Goal: Information Seeking & Learning: Find specific fact

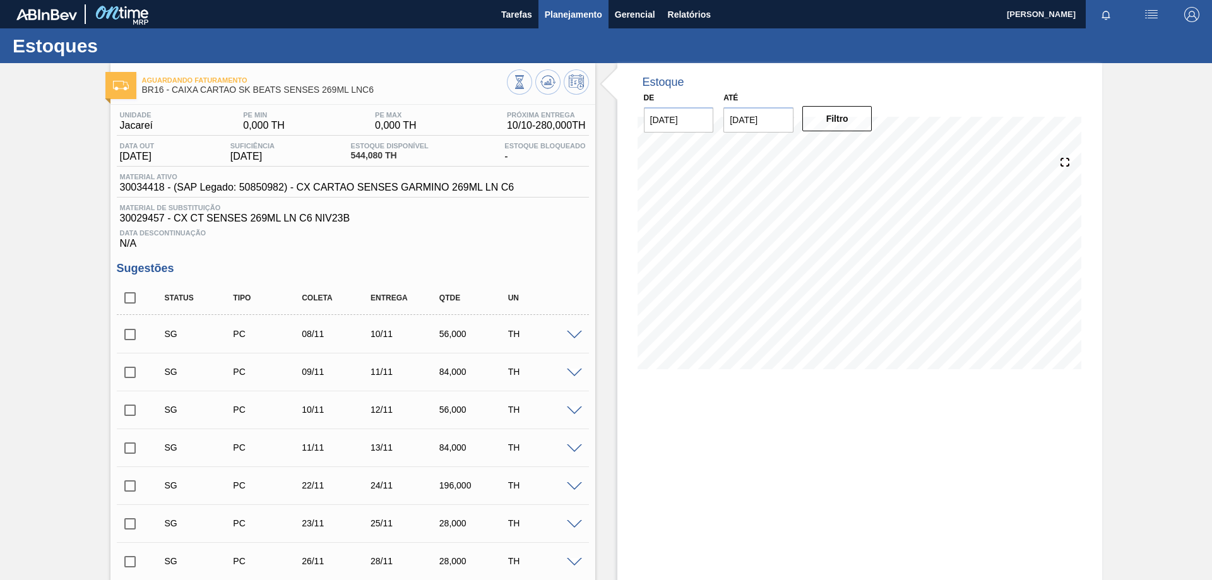
click at [569, 14] on span "Planejamento" at bounding box center [573, 14] width 57 height 15
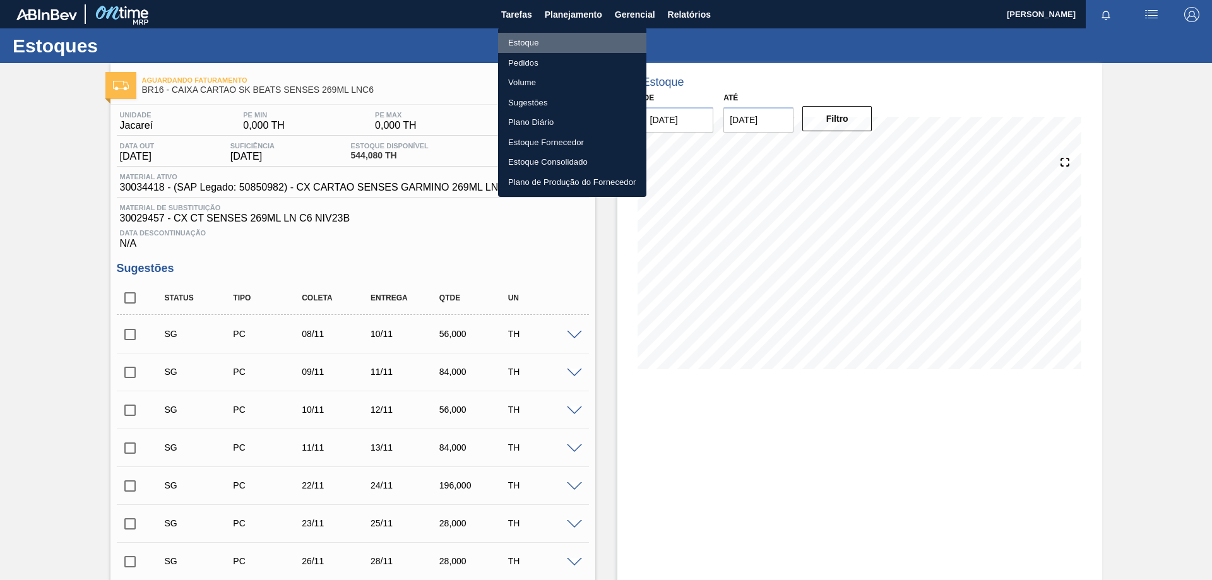
click at [529, 40] on li "Estoque" at bounding box center [572, 43] width 148 height 20
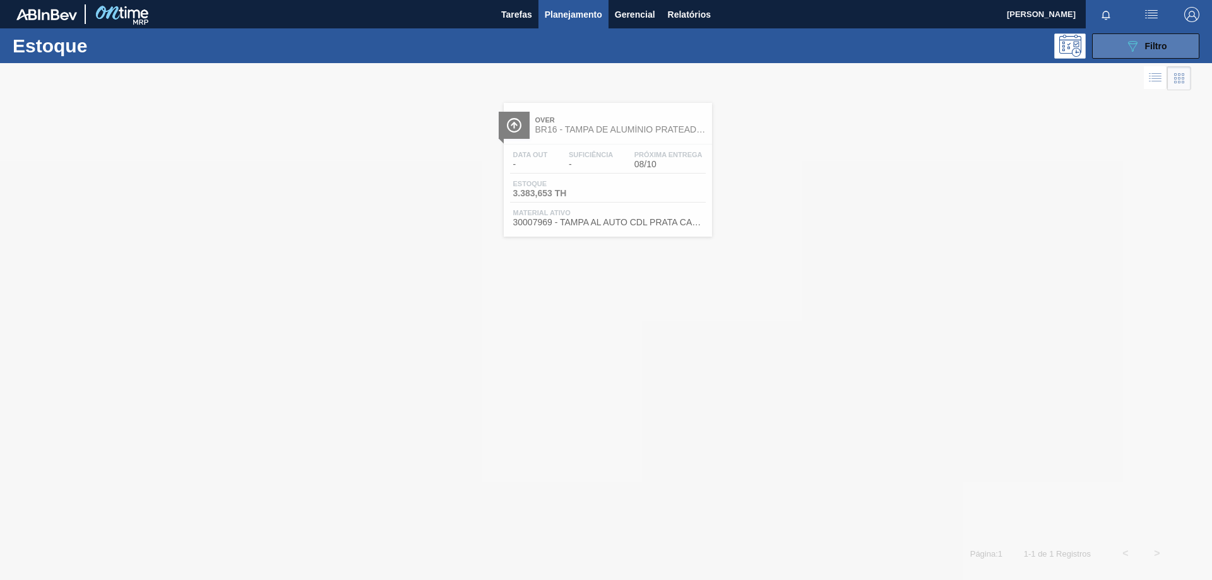
click at [1157, 48] on span "Filtro" at bounding box center [1156, 46] width 22 height 10
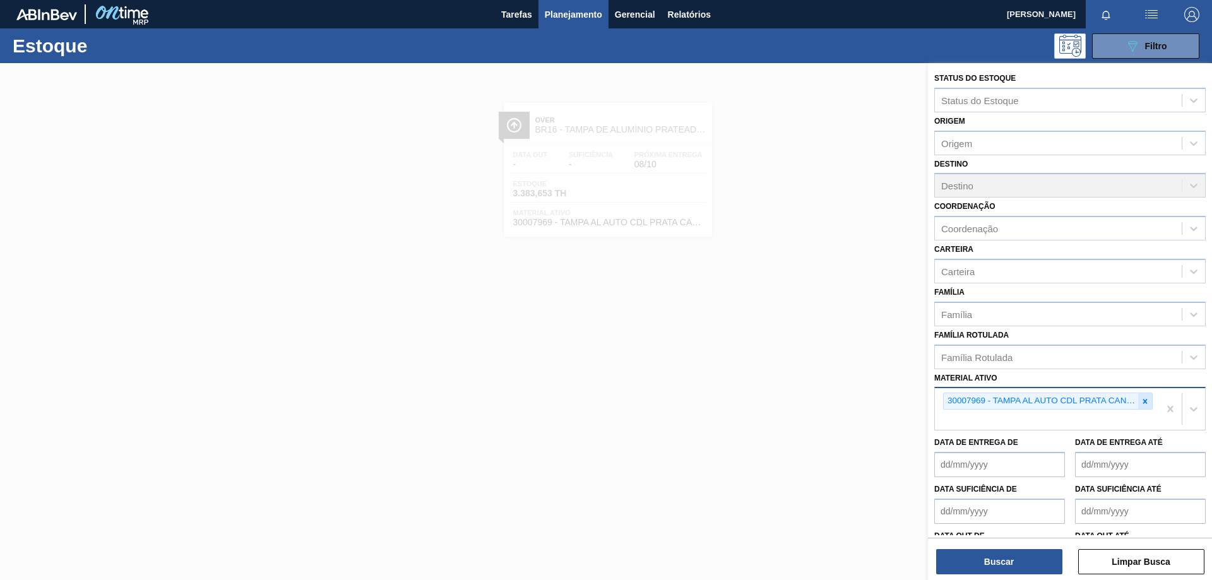
click at [1145, 403] on icon at bounding box center [1145, 401] width 4 height 4
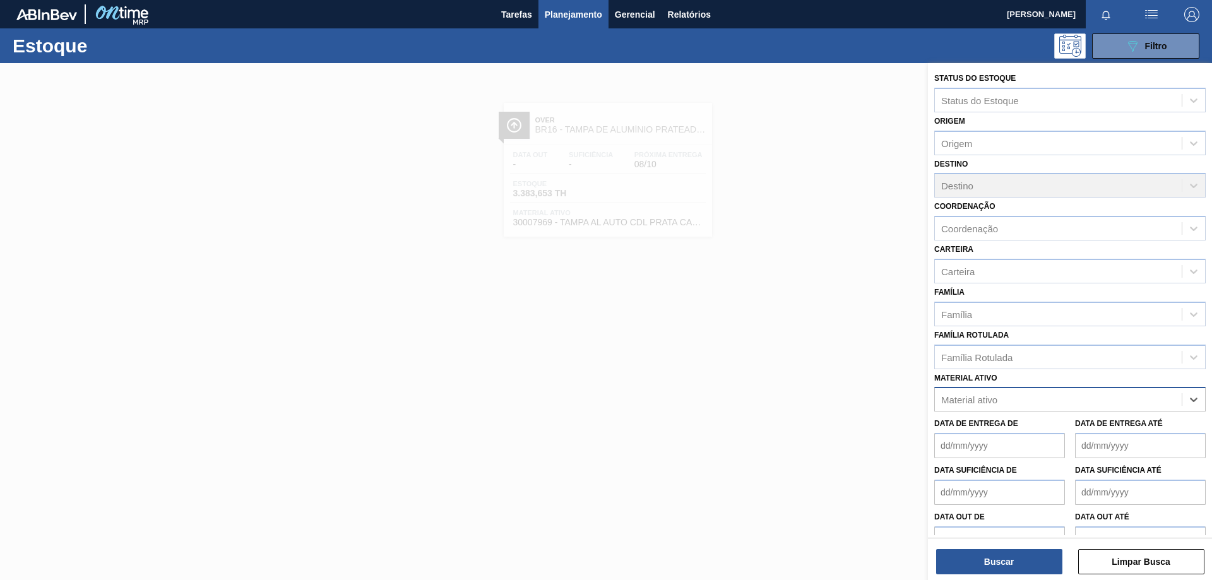
paste ativo "30007969"
type ativo "30007969"
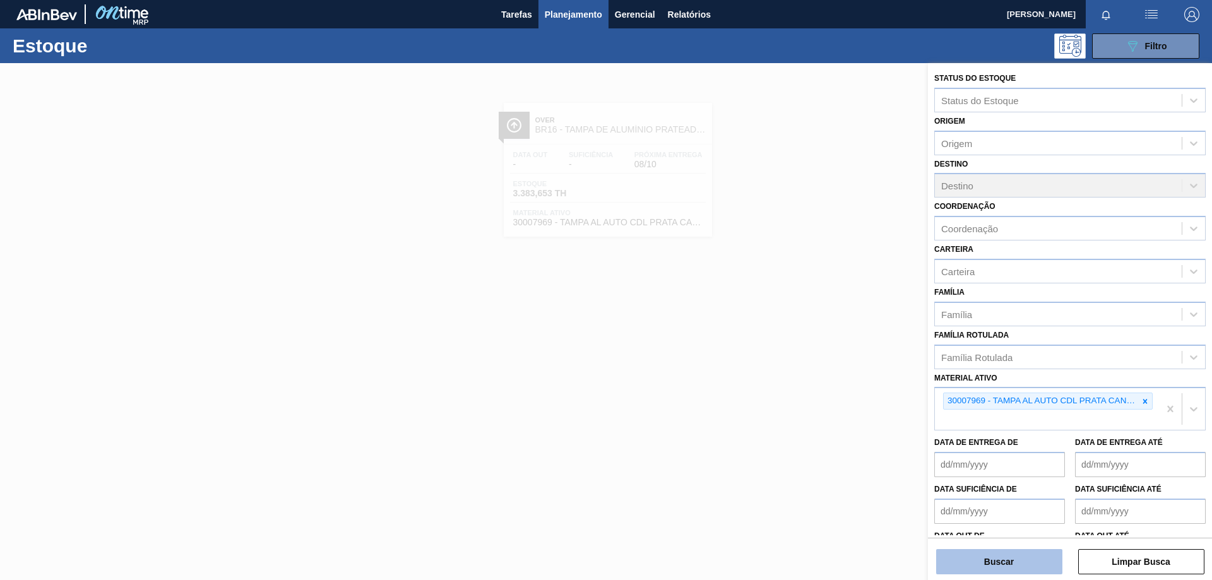
click at [1021, 568] on button "Buscar" at bounding box center [999, 561] width 126 height 25
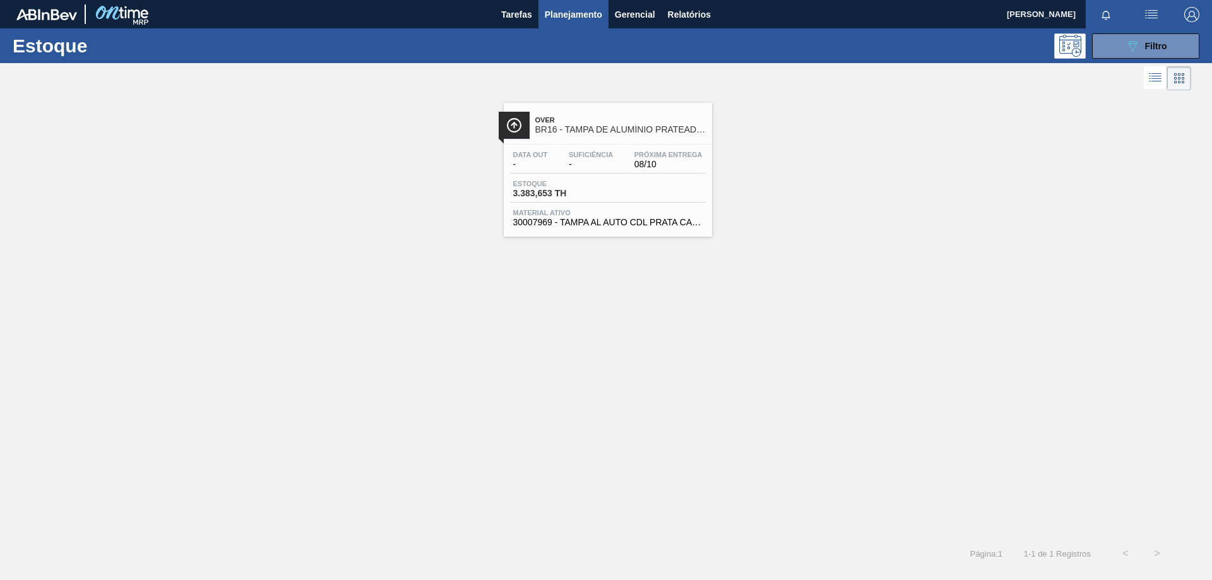
click at [658, 193] on div "Estoque 3.383,653 TH" at bounding box center [608, 191] width 196 height 23
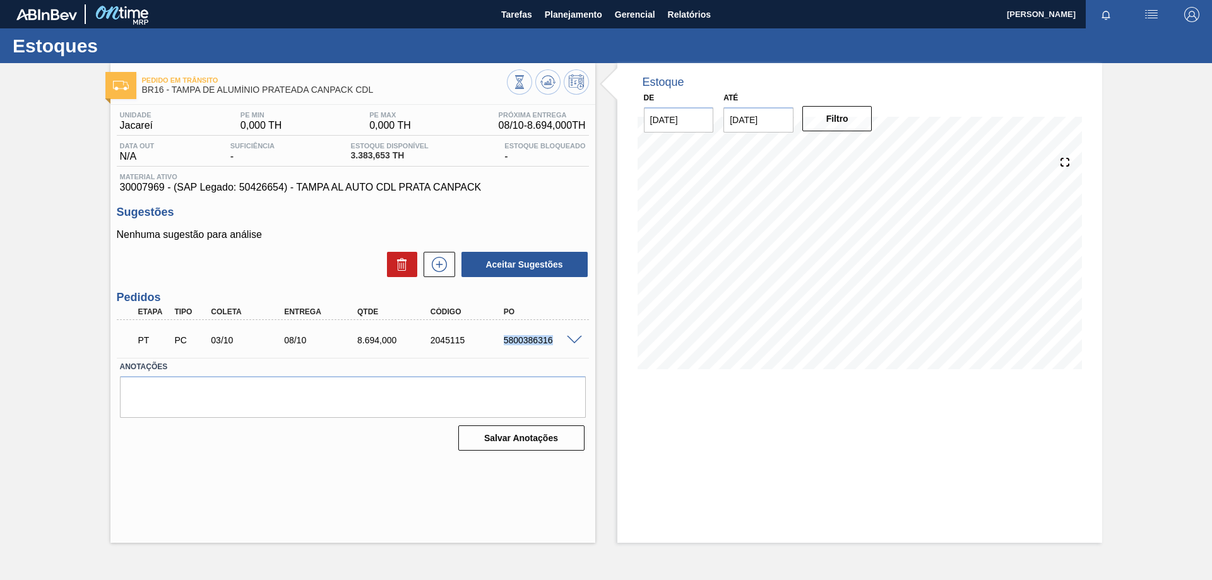
drag, startPoint x: 503, startPoint y: 341, endPoint x: 558, endPoint y: 345, distance: 55.6
click at [558, 345] on div "5800386316" at bounding box center [541, 340] width 82 height 10
copy div "5800386316"
click at [586, 17] on span "Planejamento" at bounding box center [573, 14] width 57 height 15
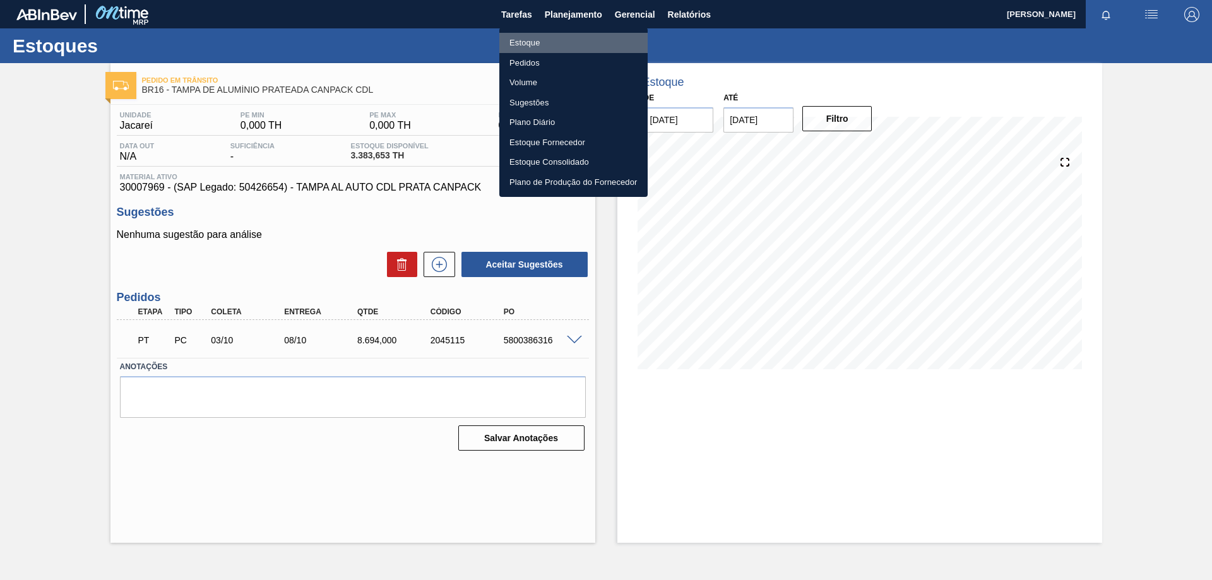
click at [531, 43] on li "Estoque" at bounding box center [573, 43] width 148 height 20
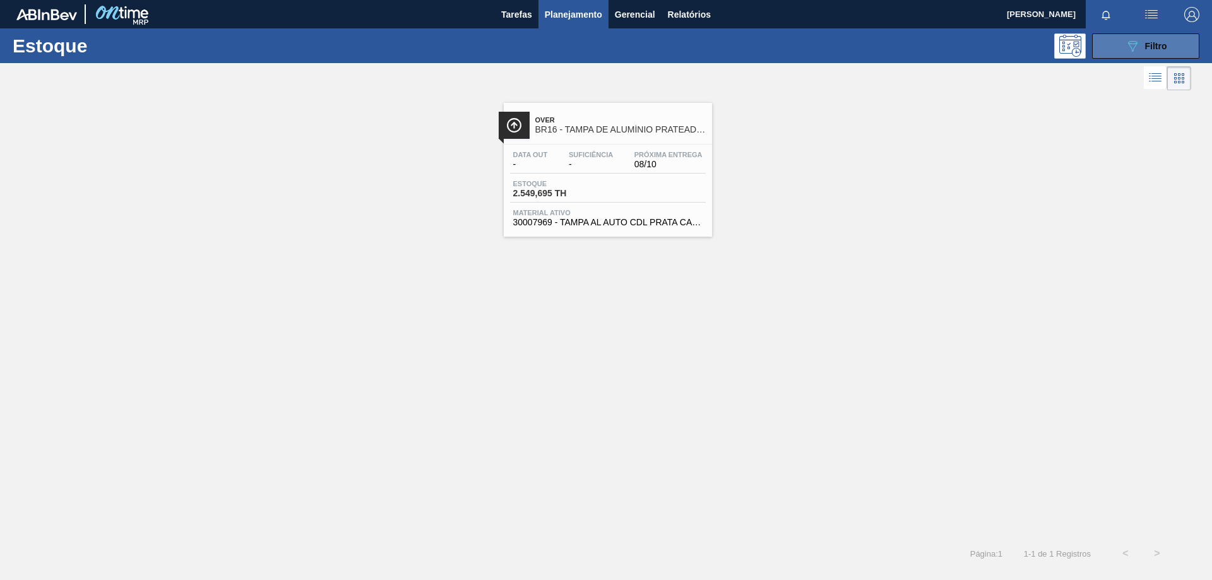
click at [1136, 52] on icon "089F7B8B-B2A5-4AFE-B5C0-19BA573D28AC" at bounding box center [1131, 45] width 15 height 15
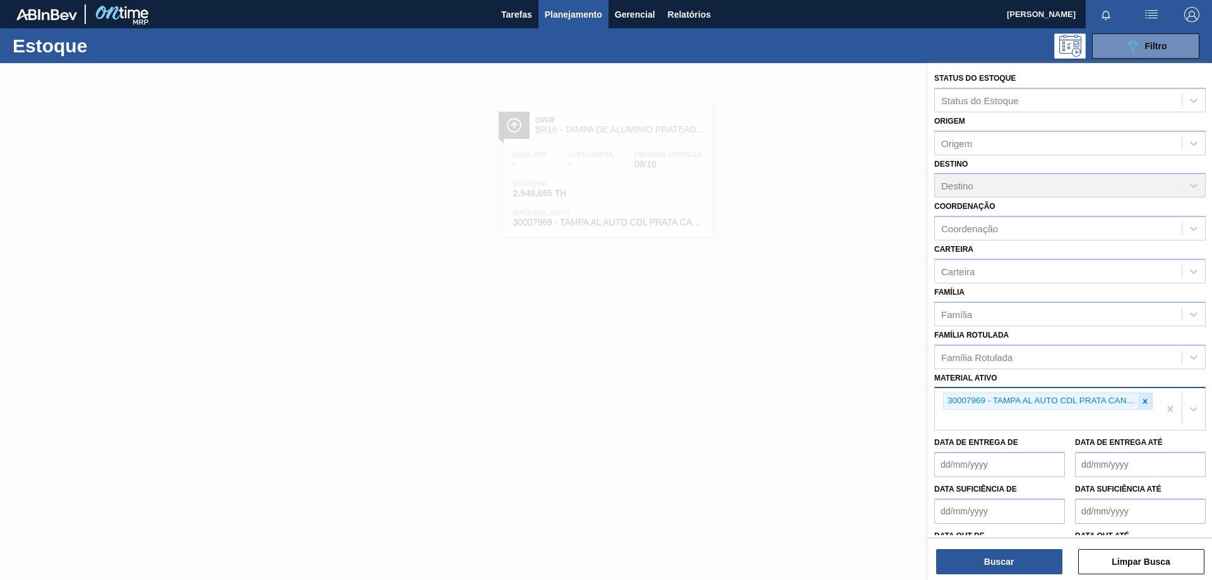
click at [1144, 401] on icon at bounding box center [1144, 401] width 9 height 9
paste ativo "30017830"
type ativo "30017830"
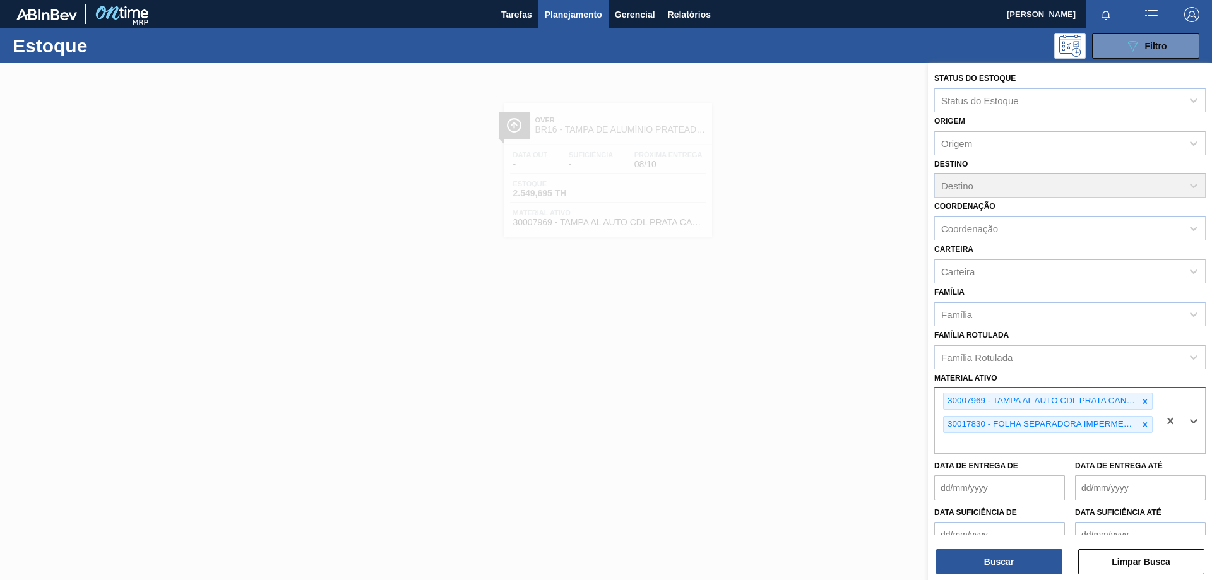
click at [1144, 401] on icon at bounding box center [1144, 401] width 9 height 9
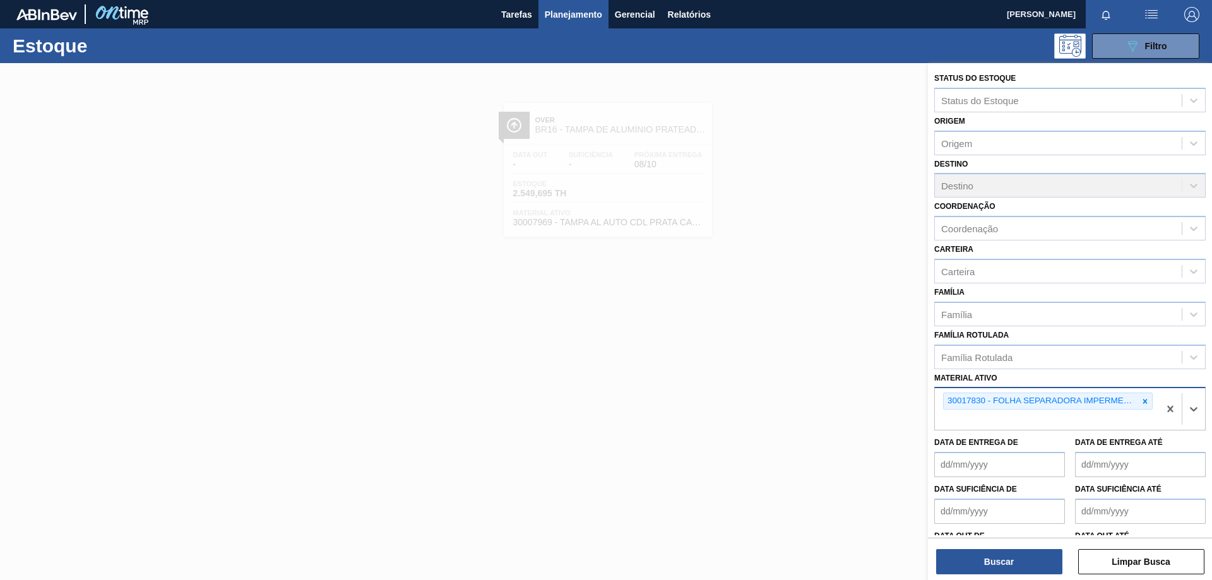
click at [1144, 401] on icon at bounding box center [1144, 401] width 9 height 9
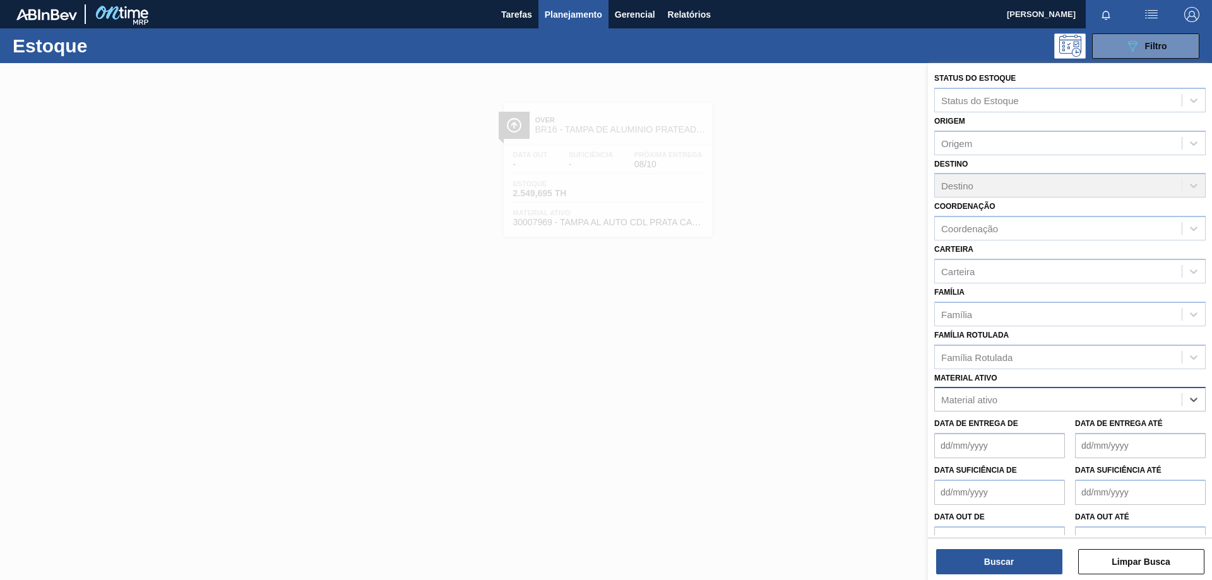
paste ativo "30017830"
type ativo "30017830"
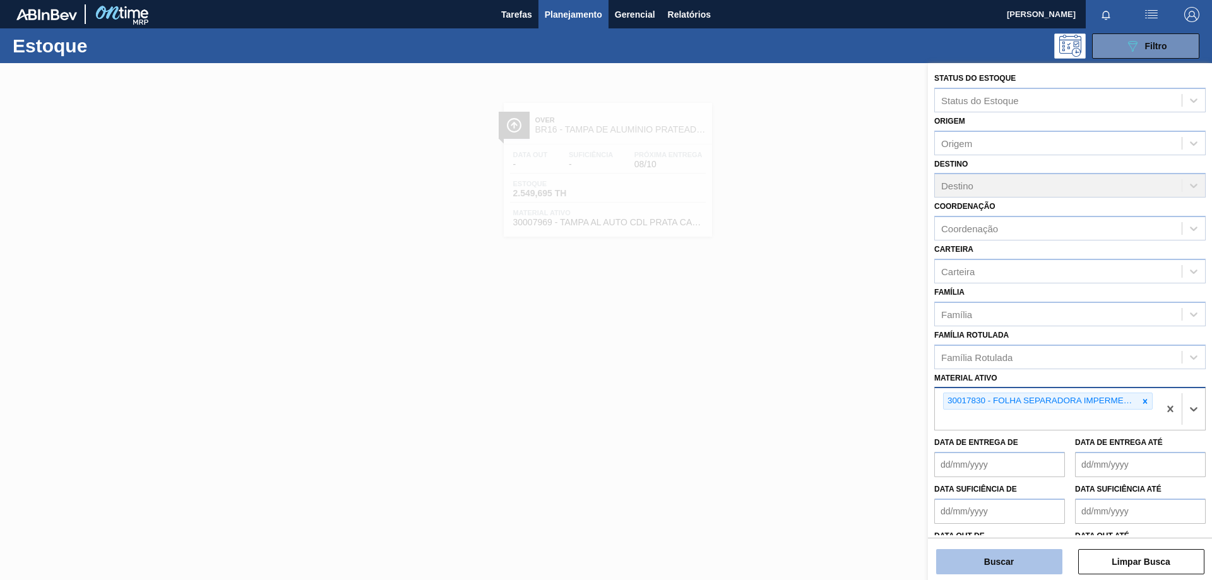
click at [1006, 572] on button "Buscar" at bounding box center [999, 561] width 126 height 25
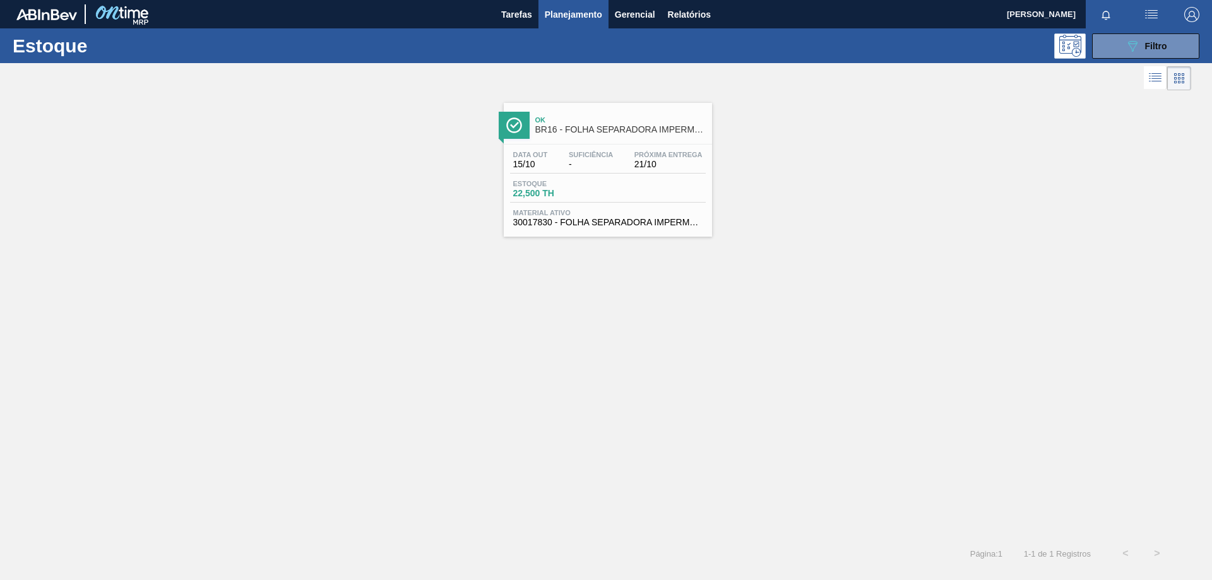
click at [1006, 568] on div at bounding box center [606, 353] width 1212 height 580
click at [692, 183] on div "Estoque 22,500 TH" at bounding box center [608, 191] width 196 height 23
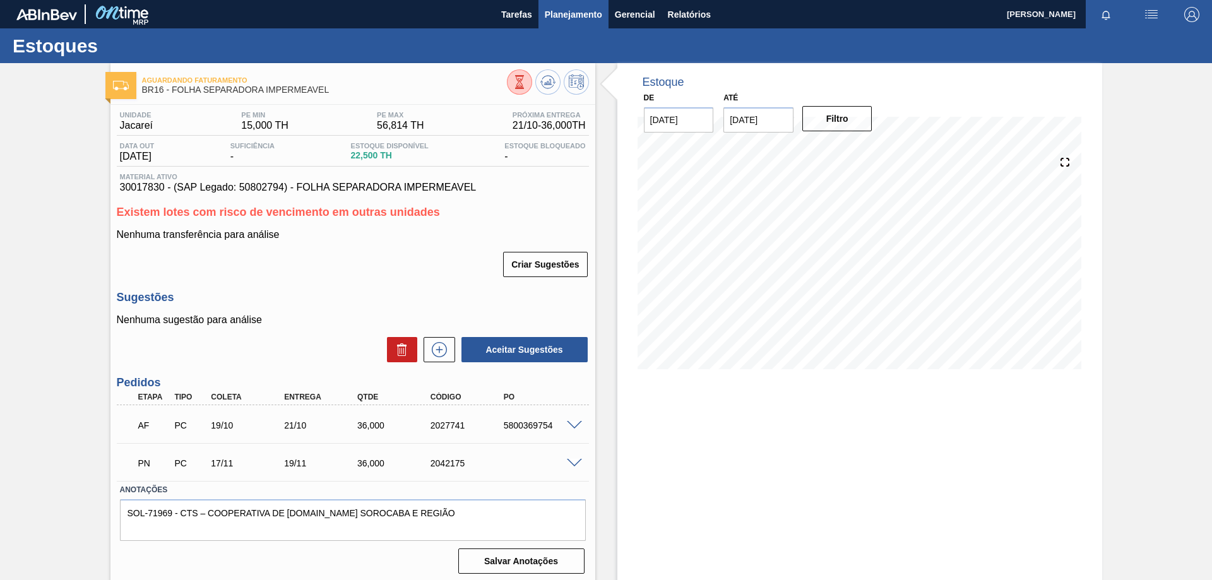
click at [577, 15] on span "Planejamento" at bounding box center [573, 14] width 57 height 15
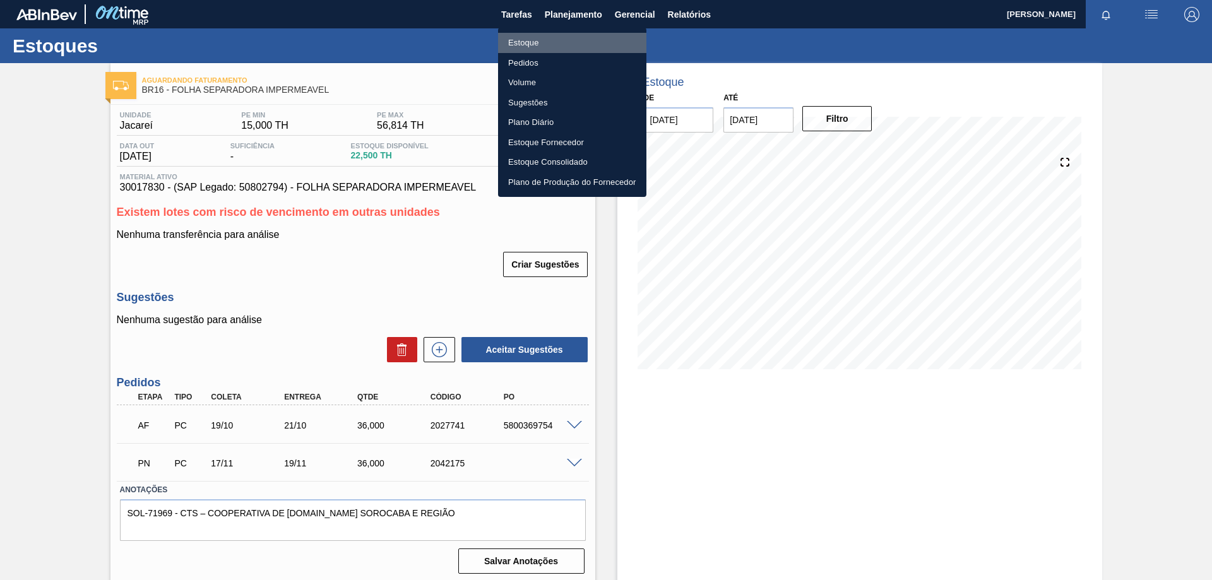
click at [519, 39] on li "Estoque" at bounding box center [572, 43] width 148 height 20
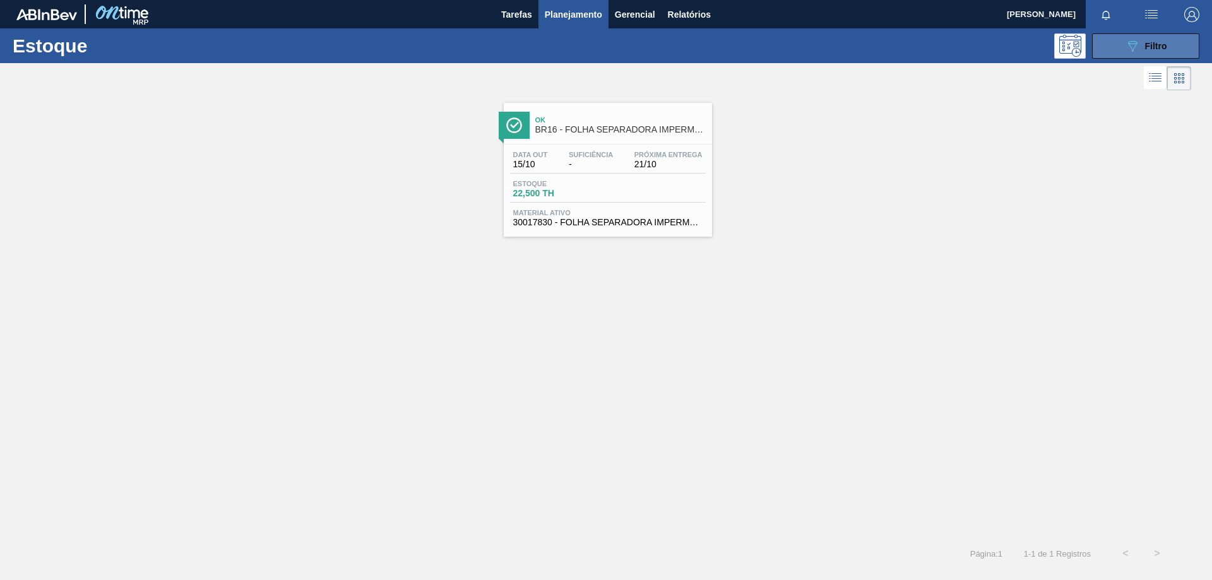
click at [1138, 48] on icon "089F7B8B-B2A5-4AFE-B5C0-19BA573D28AC" at bounding box center [1131, 45] width 15 height 15
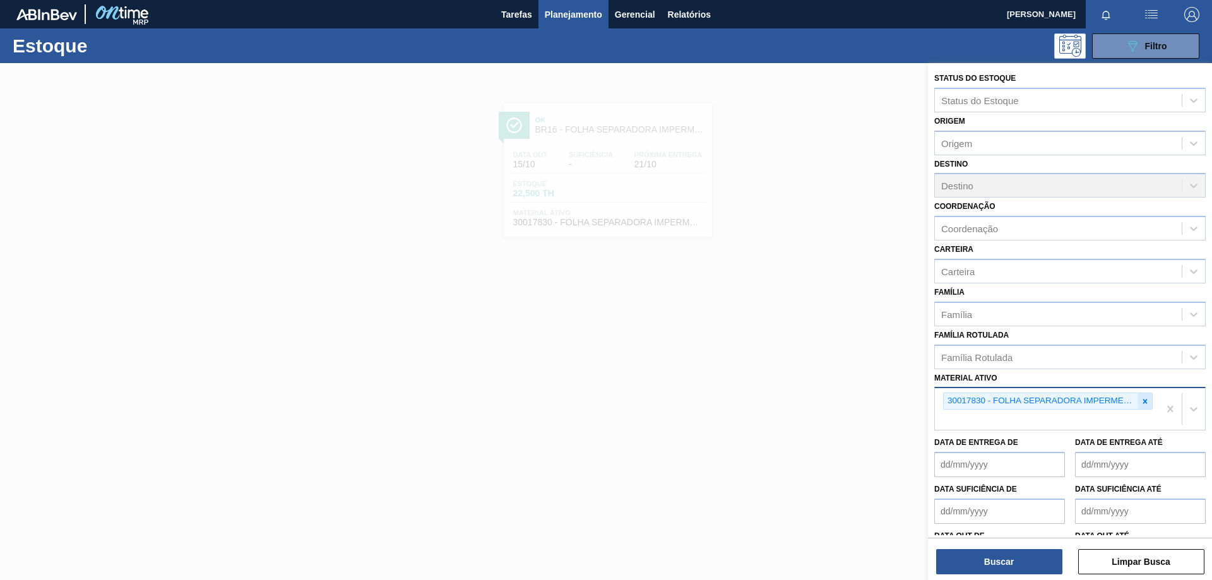
click at [1143, 401] on icon at bounding box center [1145, 401] width 4 height 4
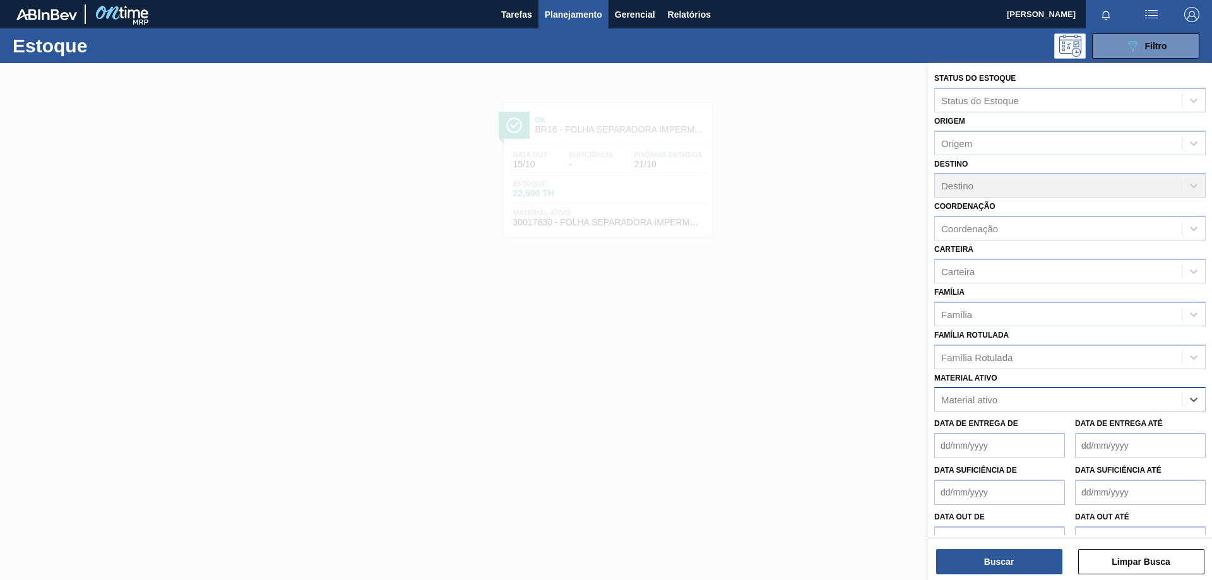
paste ativo "30003606"
type ativo "30003606"
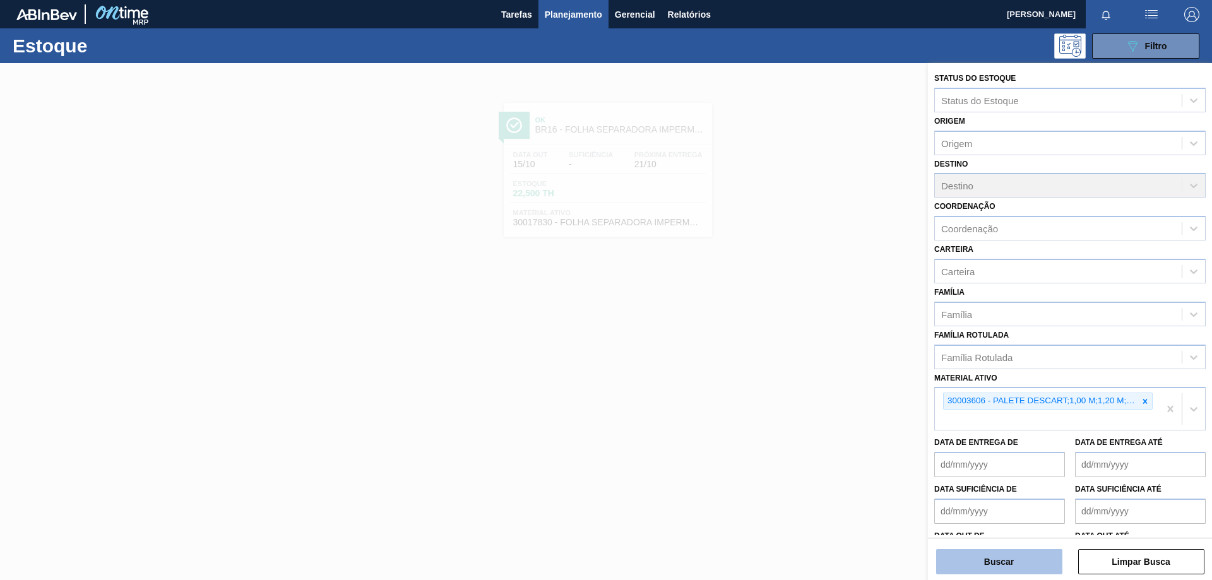
click at [1021, 564] on button "Buscar" at bounding box center [999, 561] width 126 height 25
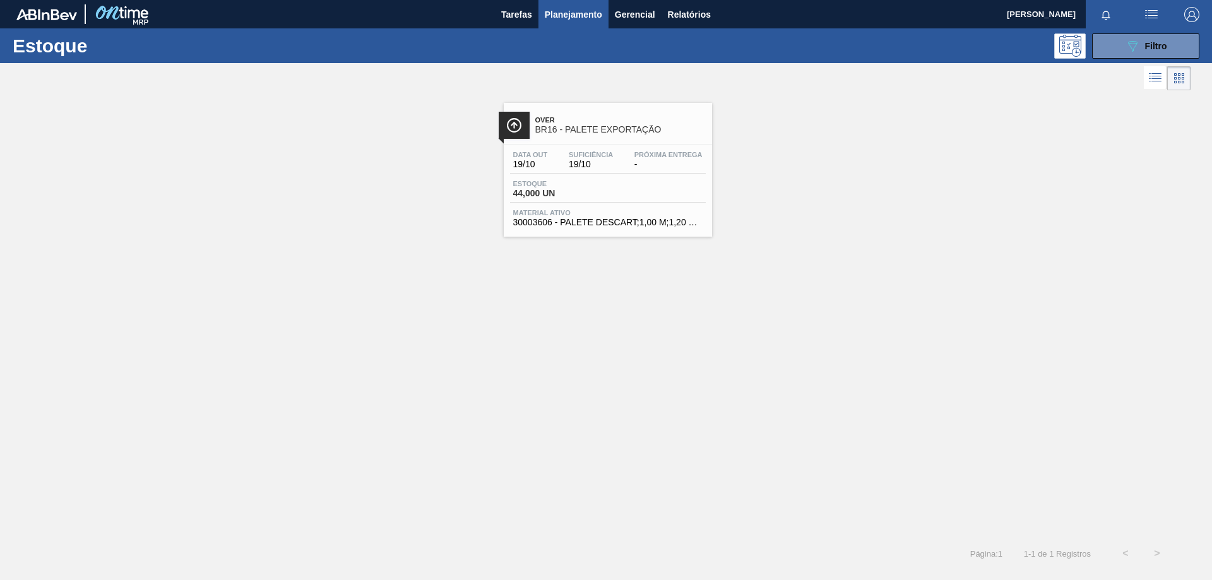
click at [686, 183] on div "Estoque 44,000 UN" at bounding box center [608, 191] width 196 height 23
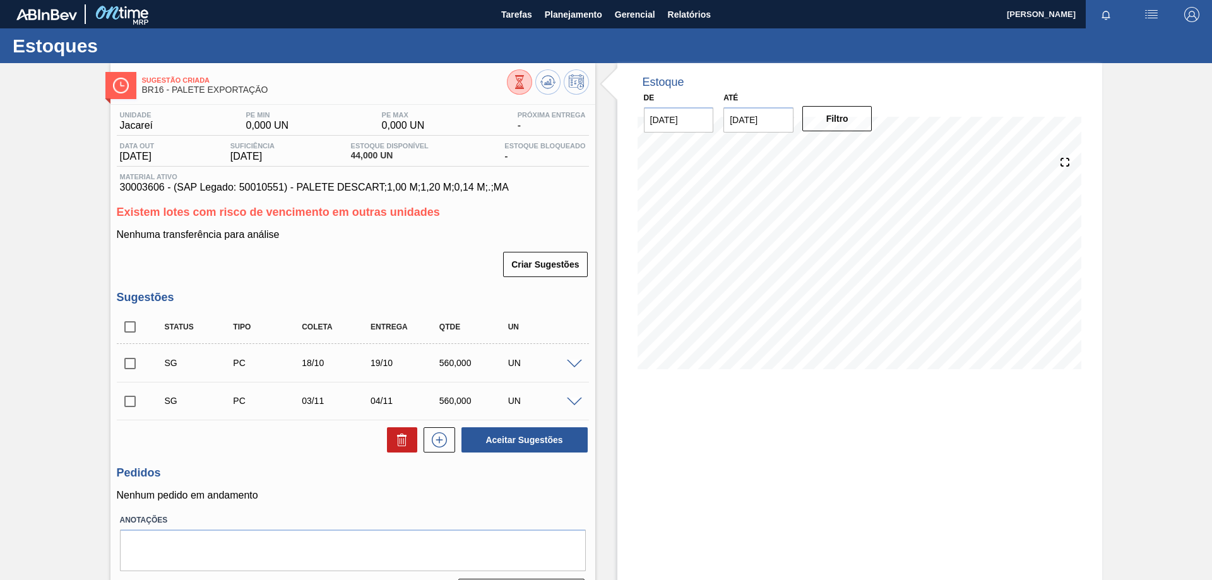
click at [1147, 15] on img "button" at bounding box center [1150, 14] width 15 height 15
click at [554, 15] on div at bounding box center [606, 290] width 1212 height 580
click at [558, 15] on span "Planejamento" at bounding box center [573, 14] width 57 height 15
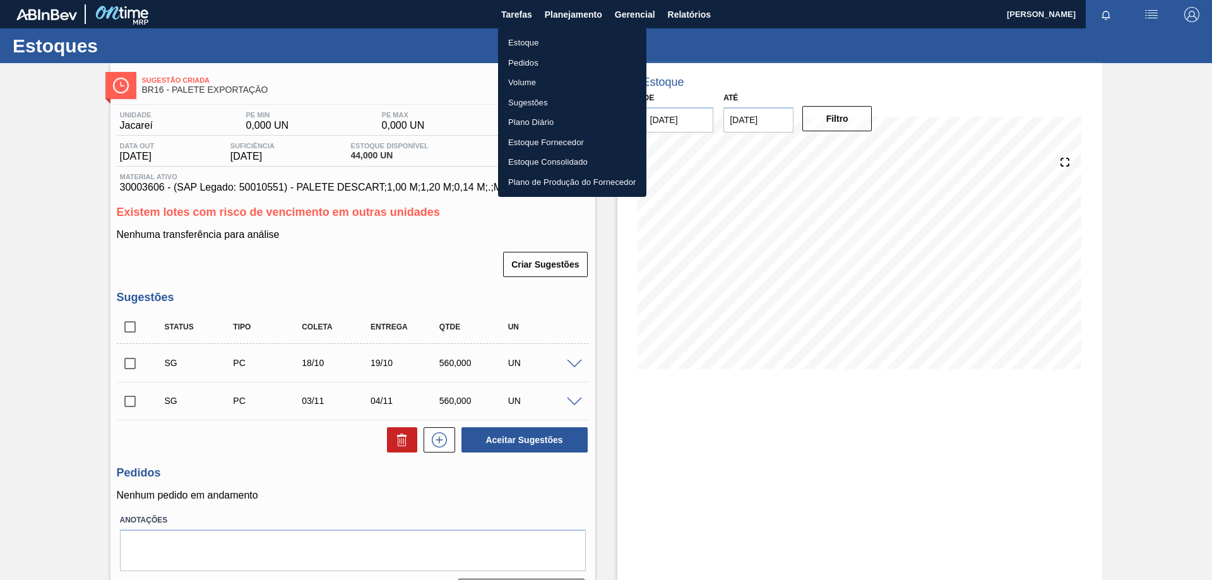
click at [541, 44] on li "Estoque" at bounding box center [572, 43] width 148 height 20
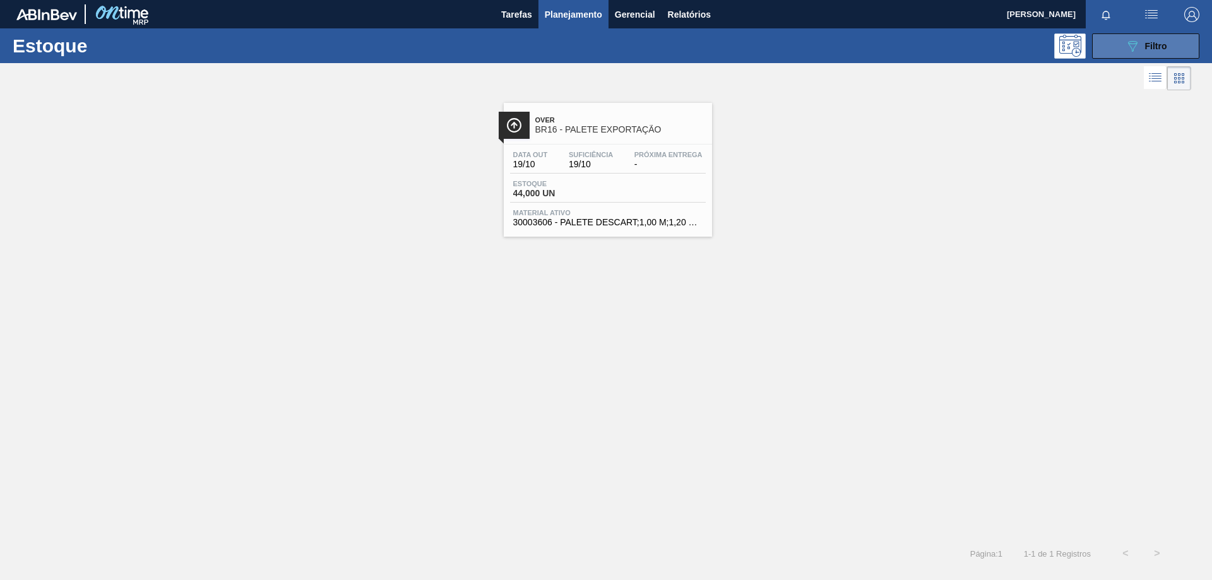
click at [1132, 40] on icon "089F7B8B-B2A5-4AFE-B5C0-19BA573D28AC" at bounding box center [1131, 45] width 15 height 15
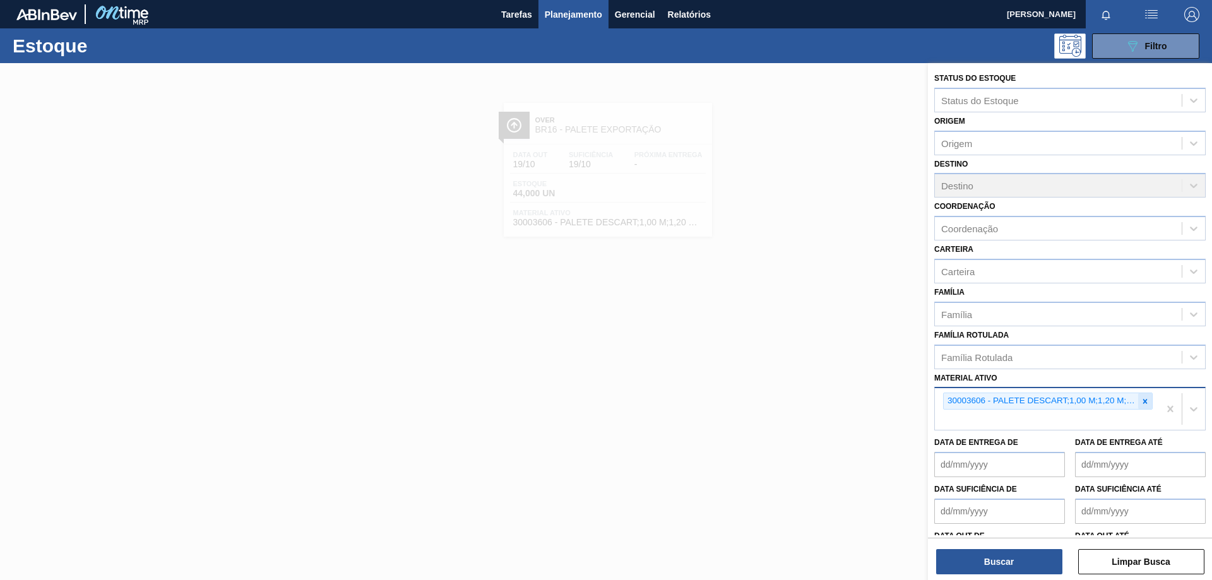
click at [1145, 403] on icon at bounding box center [1144, 401] width 9 height 9
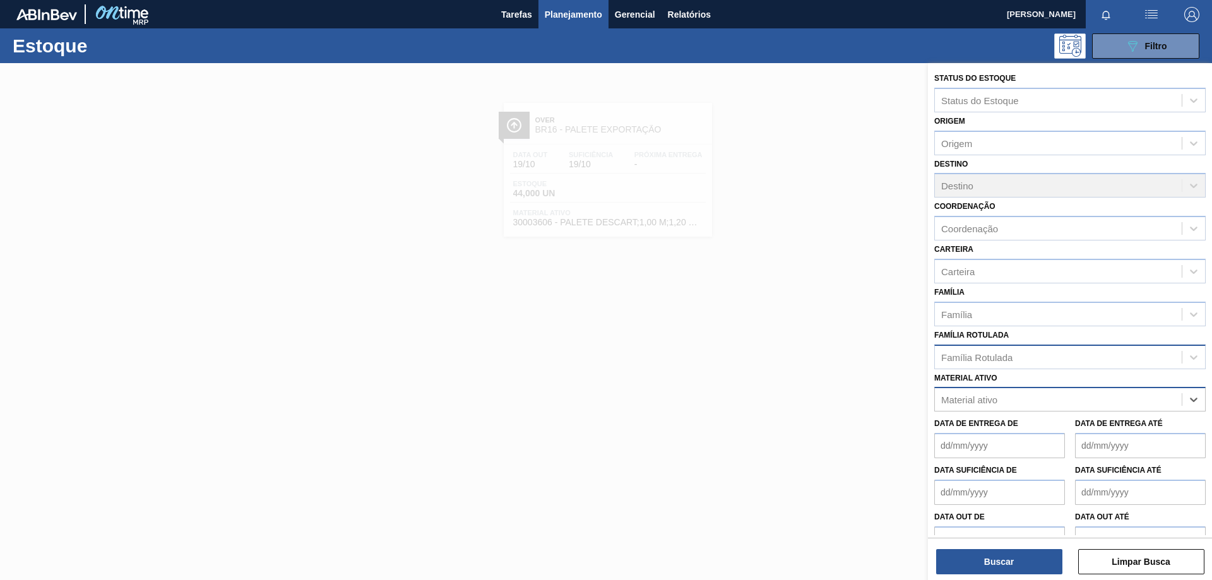
paste ativo "30007969"
type ativo "30007969"
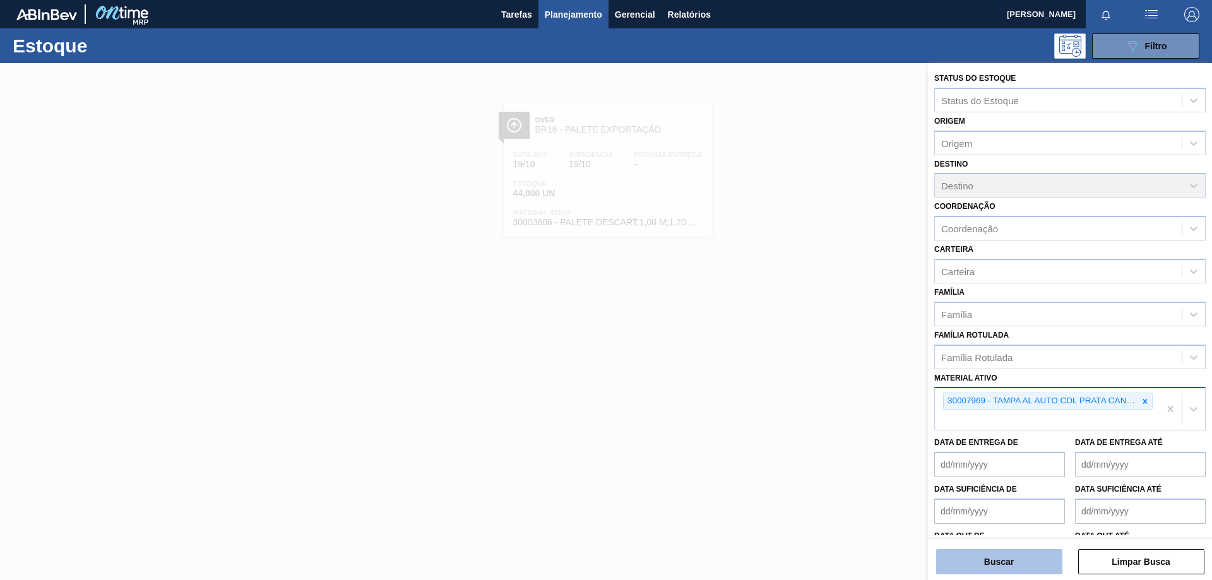
click at [1050, 568] on button "Buscar" at bounding box center [999, 561] width 126 height 25
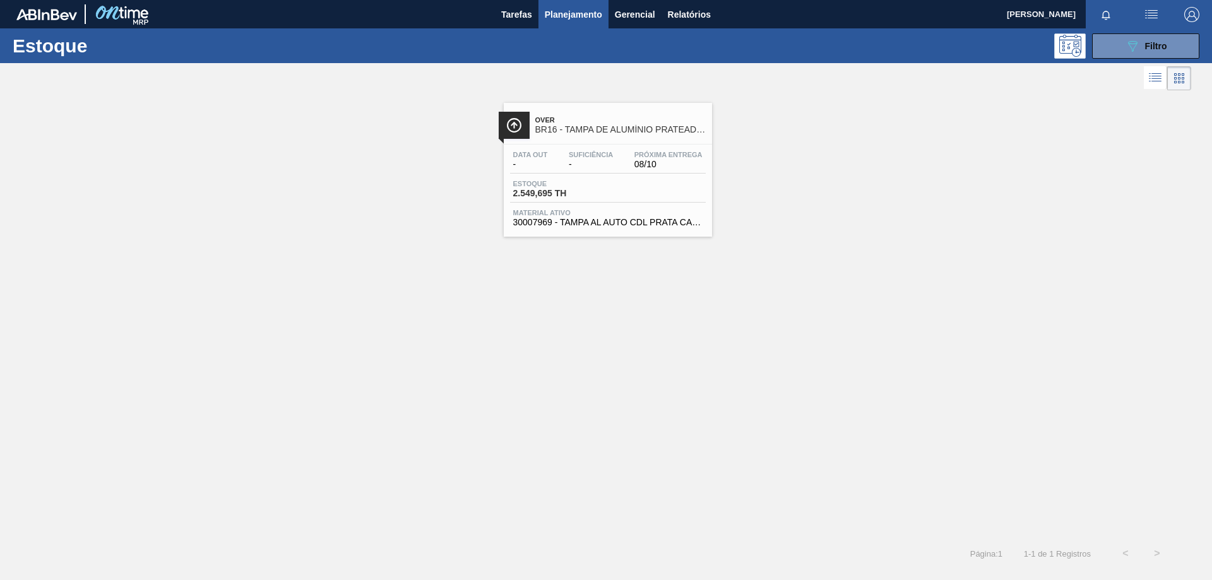
click at [663, 186] on div "Estoque 2.549,695 TH" at bounding box center [608, 191] width 196 height 23
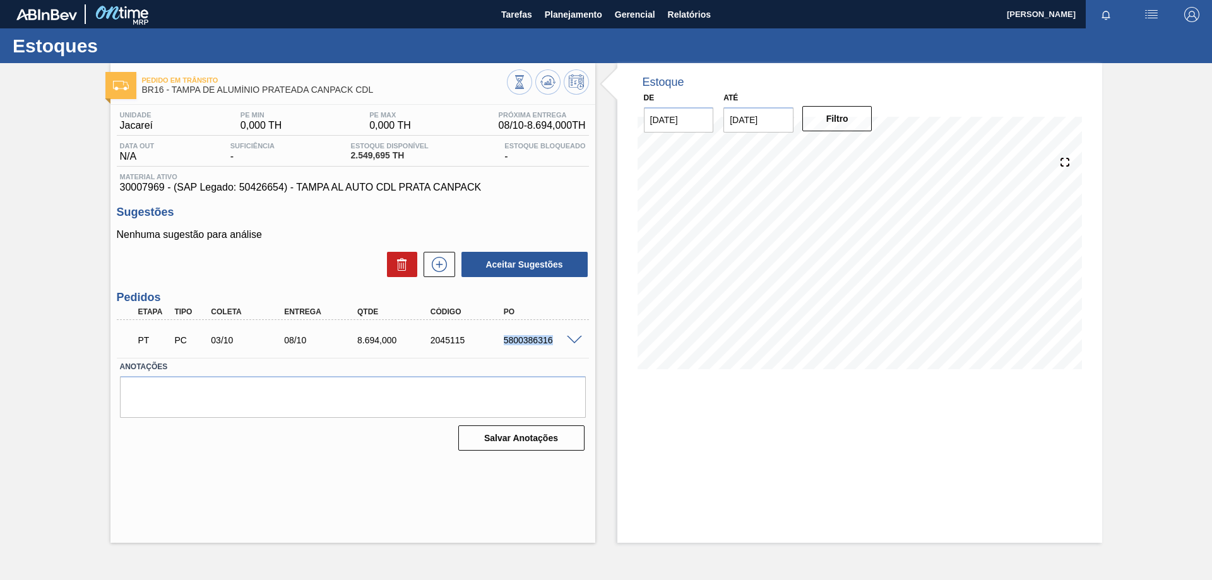
drag, startPoint x: 505, startPoint y: 341, endPoint x: 553, endPoint y: 333, distance: 48.0
click at [553, 333] on div "PT PC 03/10 08/10 8.694,000 2045115 5800386316" at bounding box center [349, 338] width 439 height 25
copy div "5800386316"
